Goal: Information Seeking & Learning: Check status

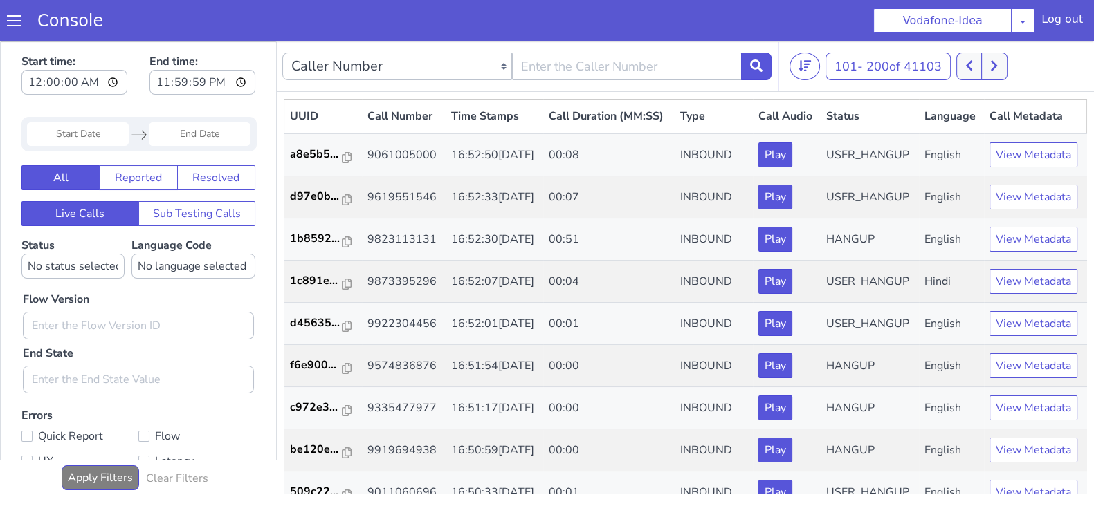
click at [1003, 71] on button at bounding box center [994, 67] width 26 height 28
click at [989, 62] on button at bounding box center [994, 67] width 26 height 28
click at [997, 66] on icon at bounding box center [994, 66] width 6 height 10
click at [978, 59] on button at bounding box center [969, 67] width 26 height 28
click at [1003, 65] on button at bounding box center [994, 67] width 26 height 28
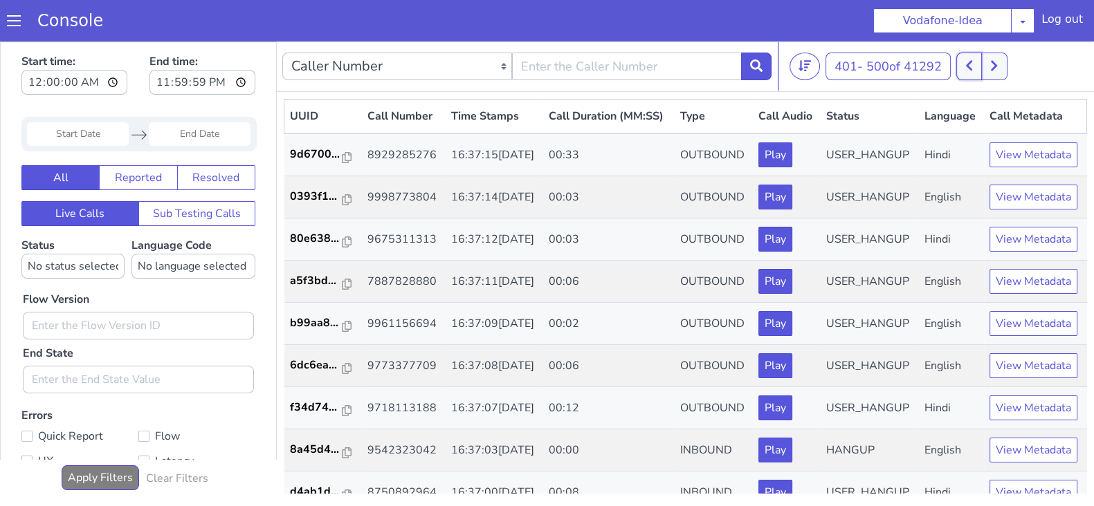
click at [971, 70] on icon at bounding box center [969, 65] width 8 height 12
click at [968, 59] on icon at bounding box center [969, 65] width 8 height 12
click at [997, 68] on icon at bounding box center [994, 65] width 8 height 12
click at [979, 72] on button at bounding box center [969, 67] width 26 height 28
click at [991, 72] on button at bounding box center [994, 67] width 26 height 28
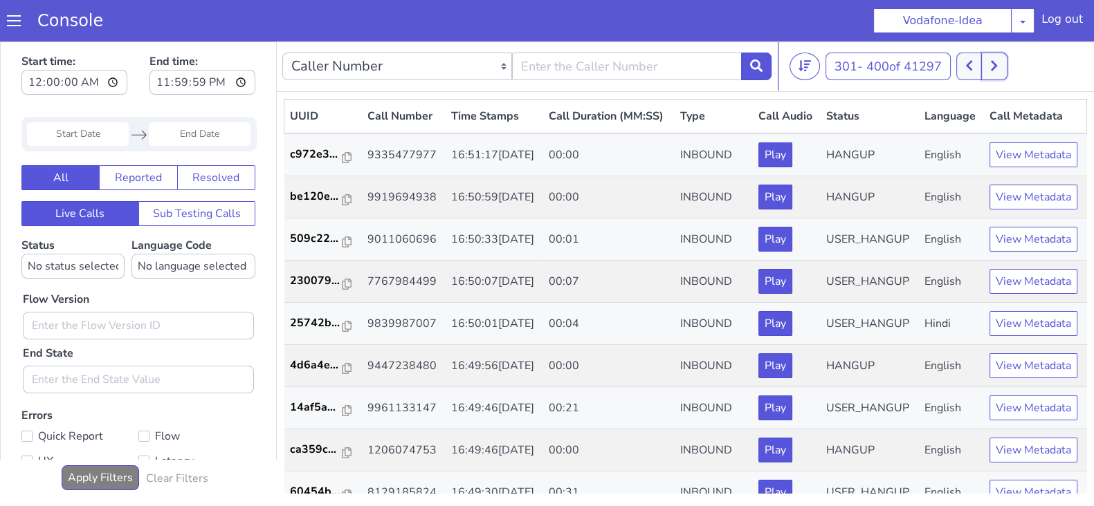
click at [987, 60] on button at bounding box center [994, 67] width 26 height 28
click at [998, 64] on icon at bounding box center [994, 65] width 8 height 12
click at [973, 66] on icon at bounding box center [969, 65] width 8 height 12
click at [970, 71] on icon at bounding box center [969, 65] width 8 height 12
click at [975, 67] on button at bounding box center [969, 67] width 26 height 28
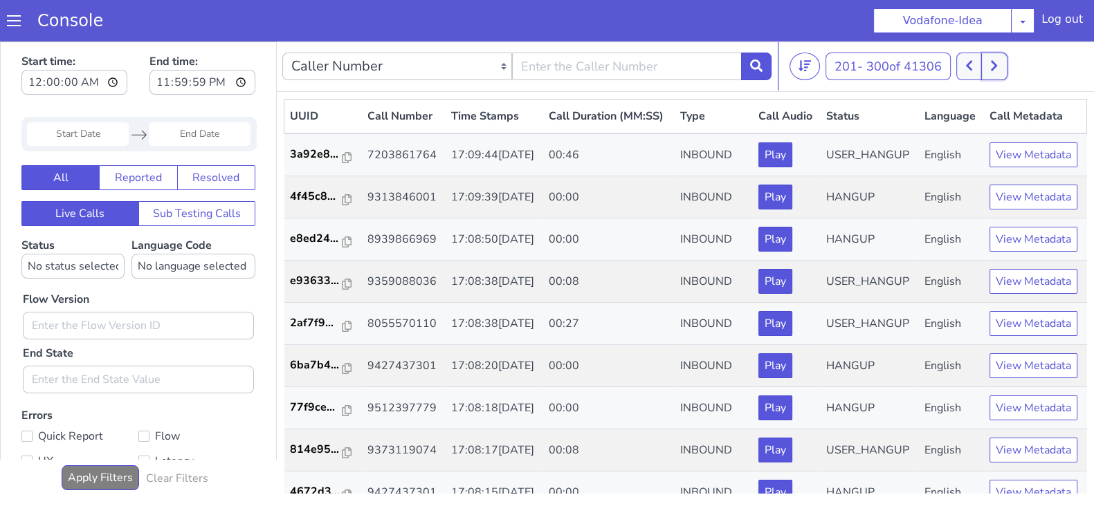
click at [1006, 60] on button at bounding box center [994, 67] width 26 height 28
